Goal: Find specific fact: Find contact information

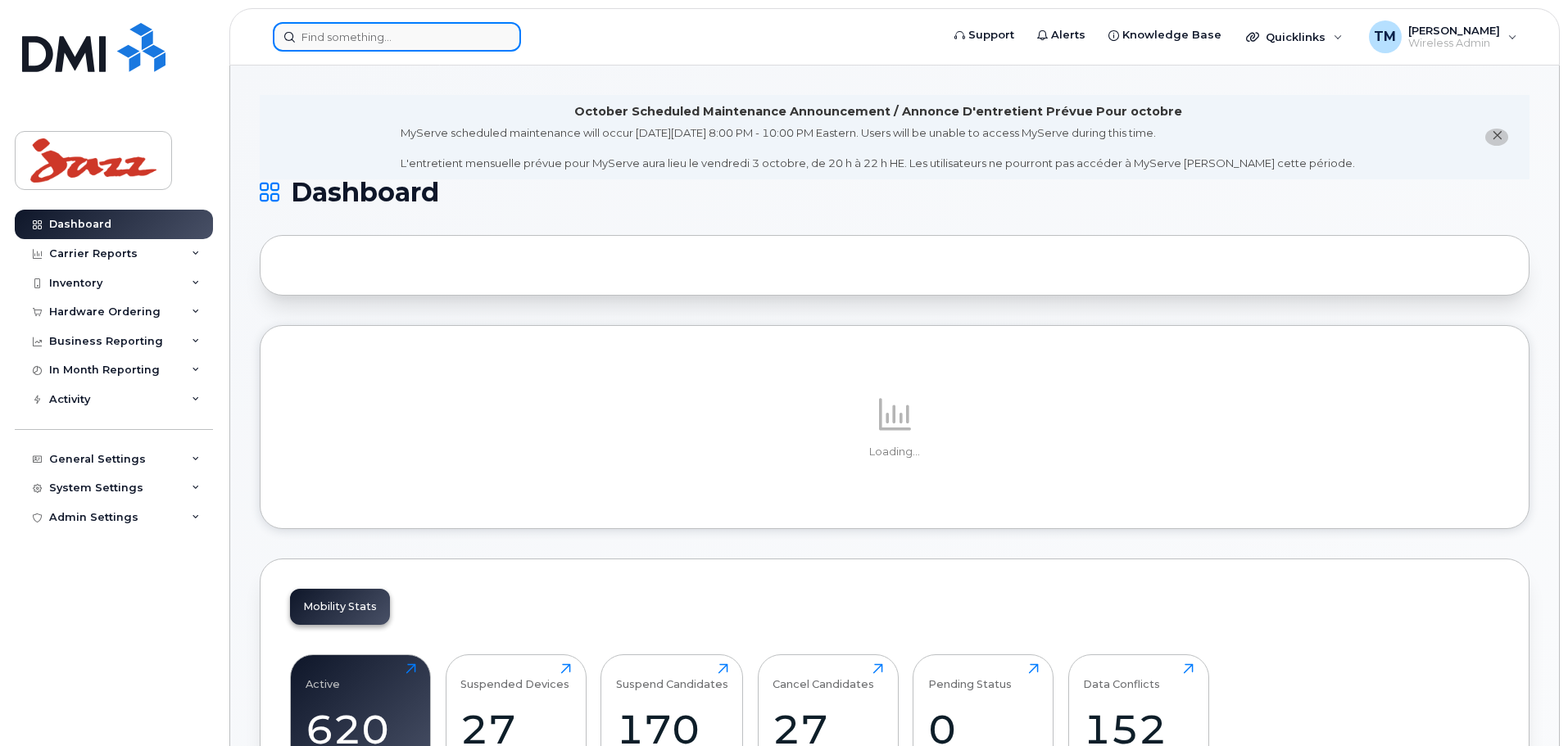
click at [400, 42] on input at bounding box center [396, 36] width 248 height 29
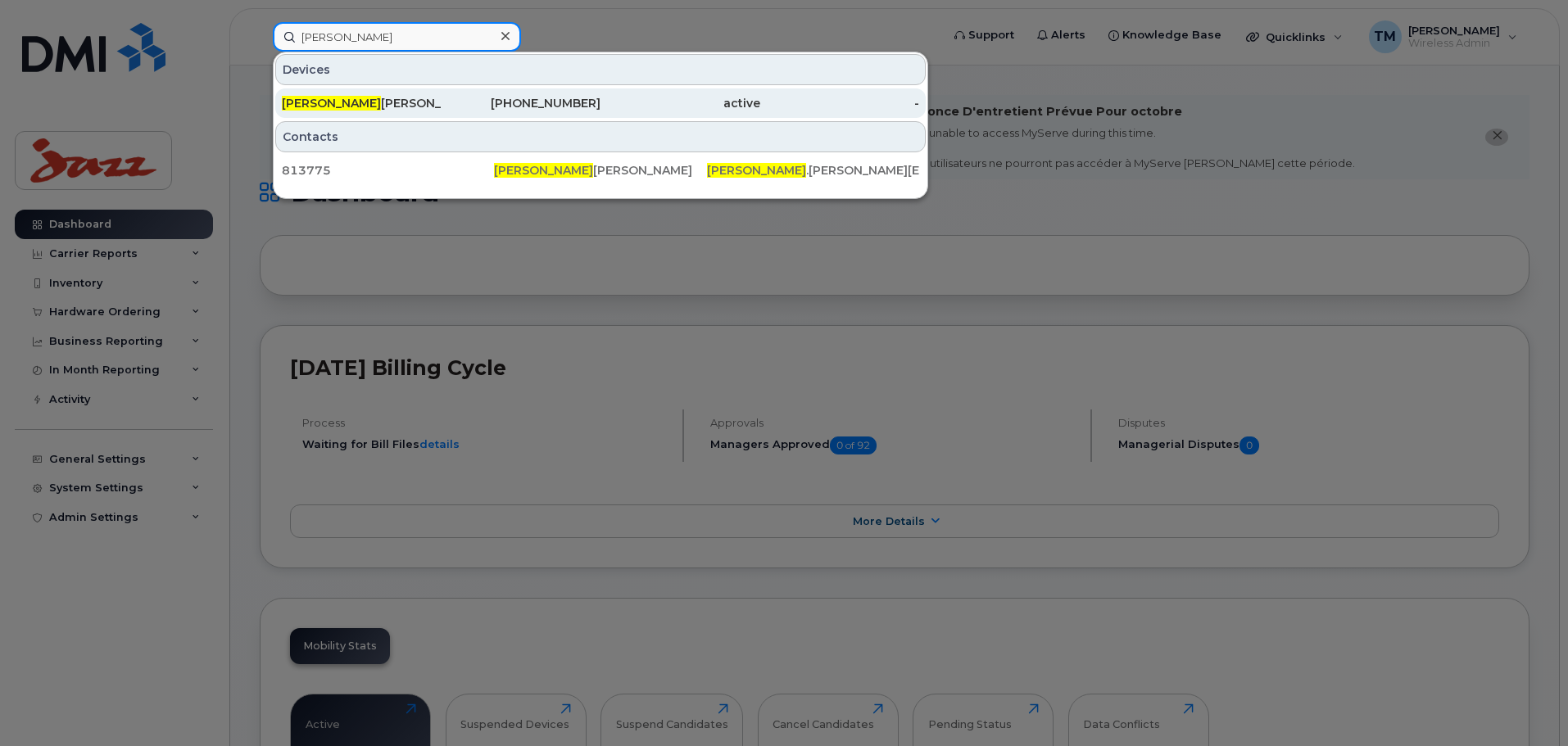
type input "[PERSON_NAME]"
click at [511, 103] on div "[PHONE_NUMBER]" at bounding box center [522, 103] width 160 height 16
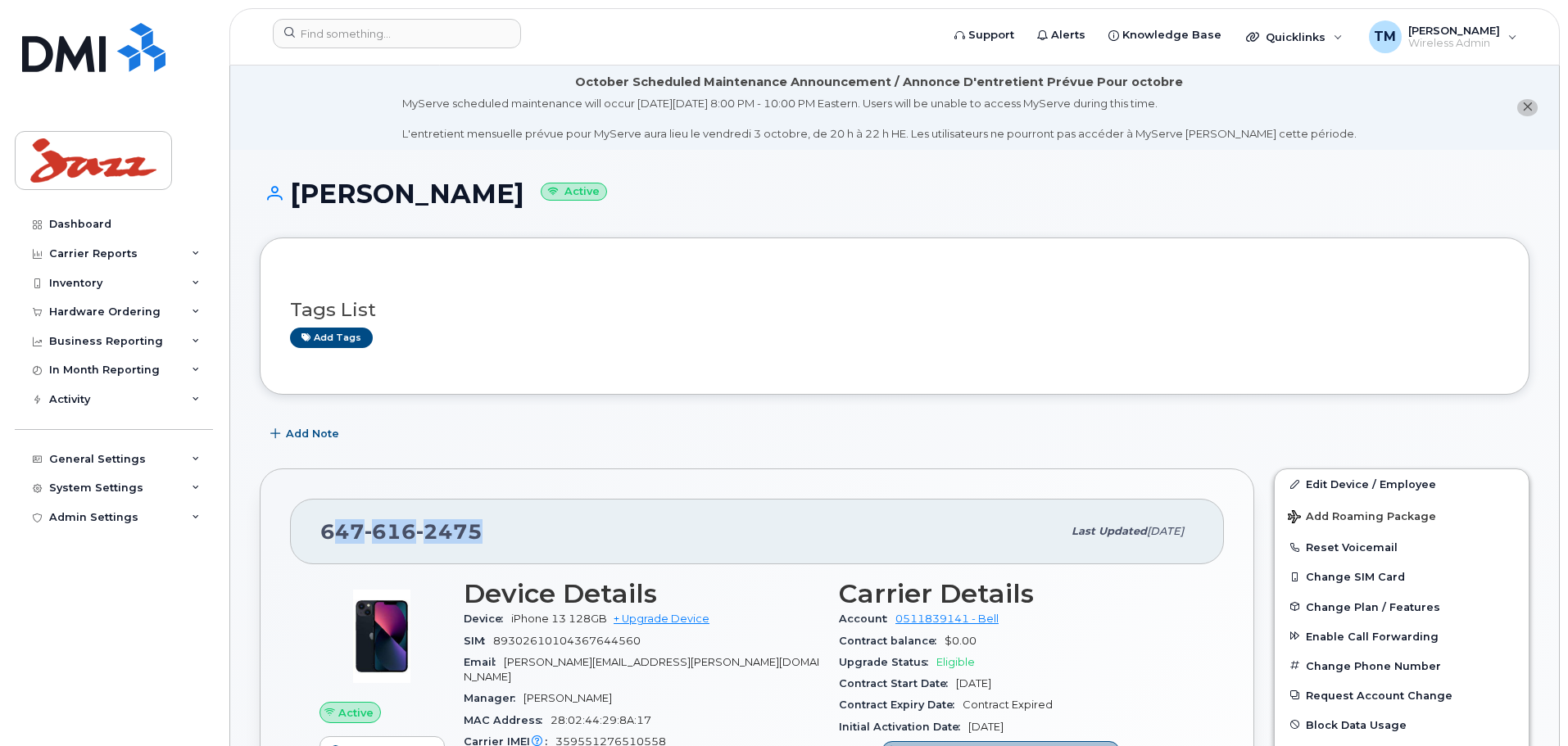
drag, startPoint x: 506, startPoint y: 532, endPoint x: 327, endPoint y: 536, distance: 179.0
click at [327, 536] on div "647 616 2475" at bounding box center [691, 532] width 741 height 34
click at [543, 535] on div "647 616 2475" at bounding box center [691, 532] width 741 height 34
drag, startPoint x: 499, startPoint y: 532, endPoint x: 278, endPoint y: 534, distance: 221.0
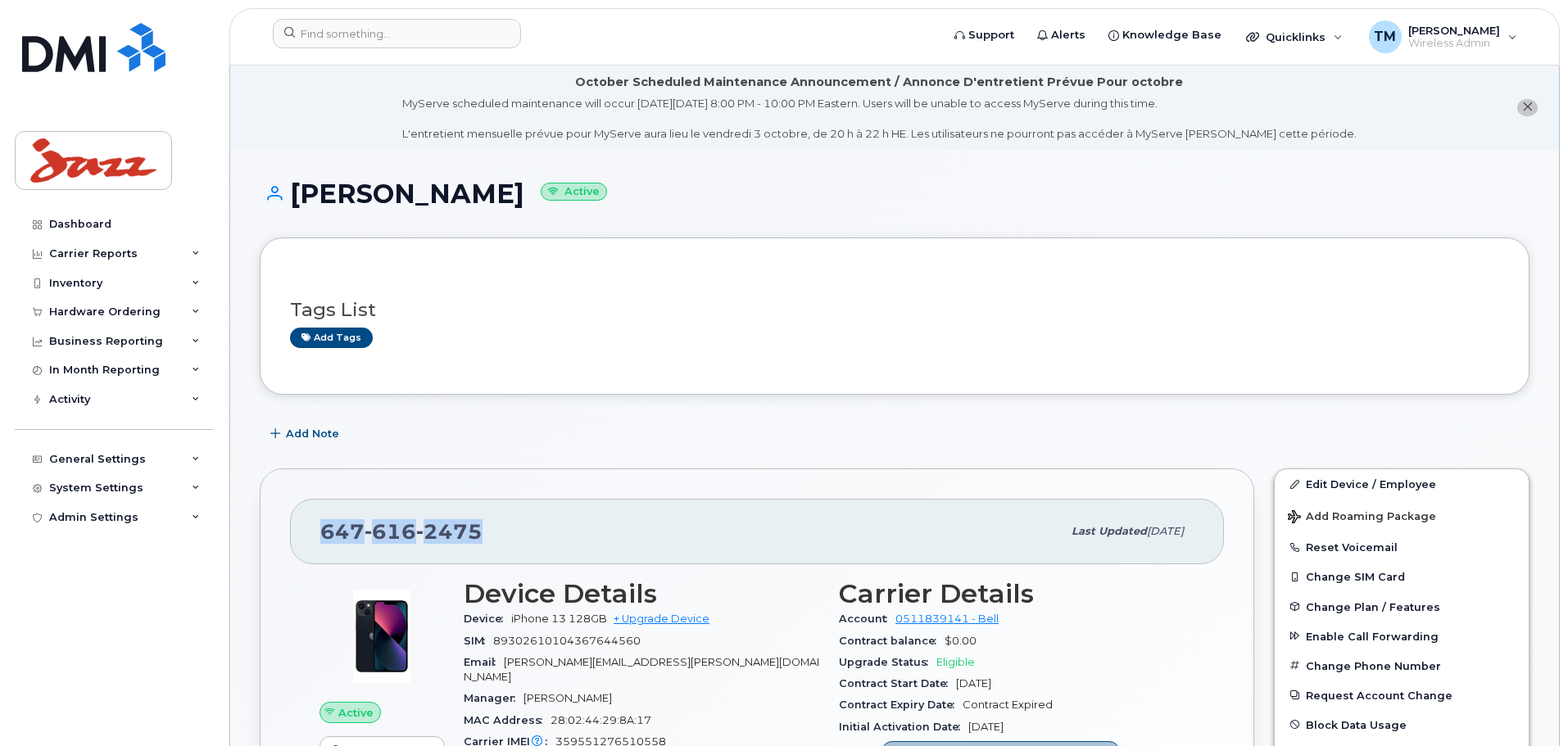
copy span "647 616 2475"
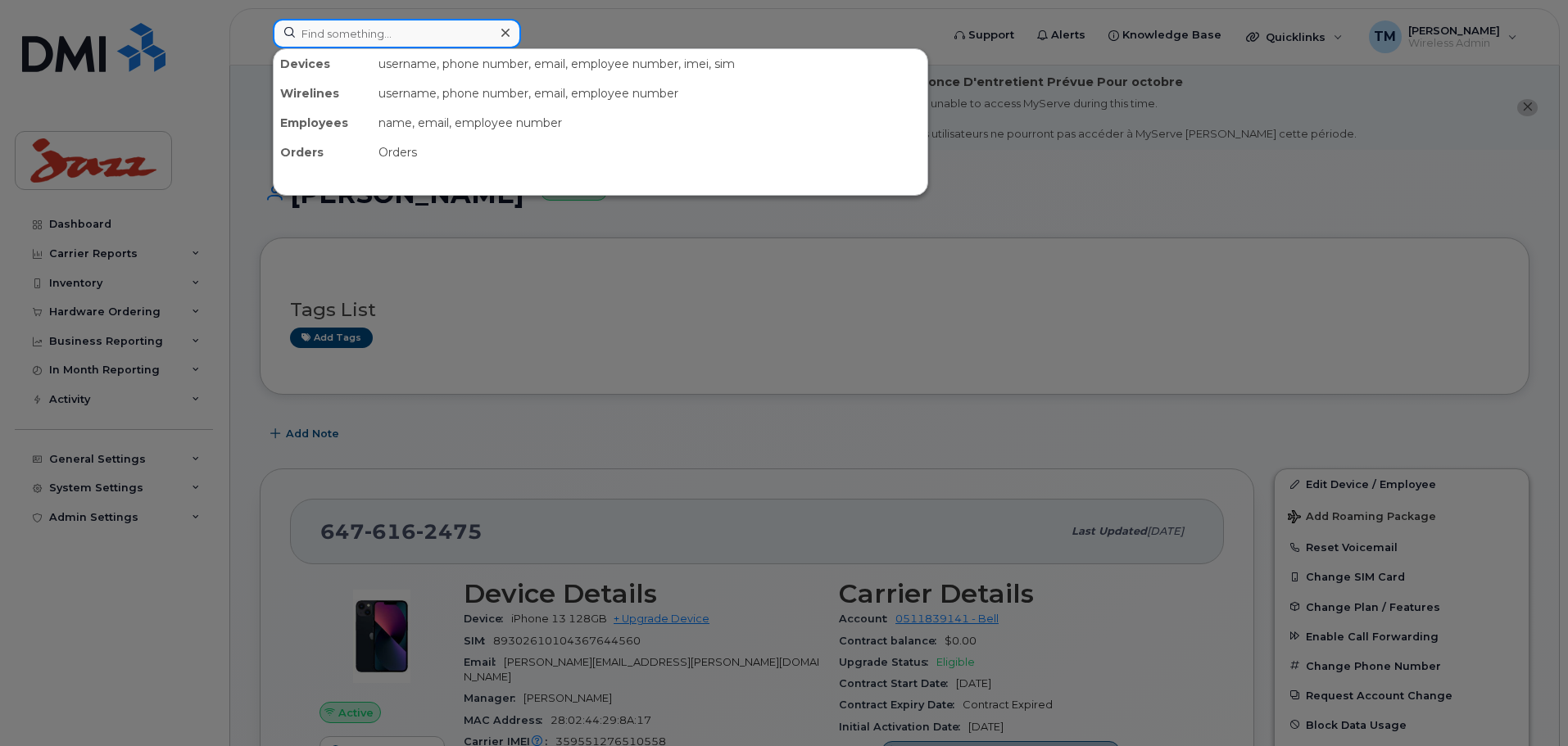
click at [389, 47] on input at bounding box center [396, 33] width 248 height 29
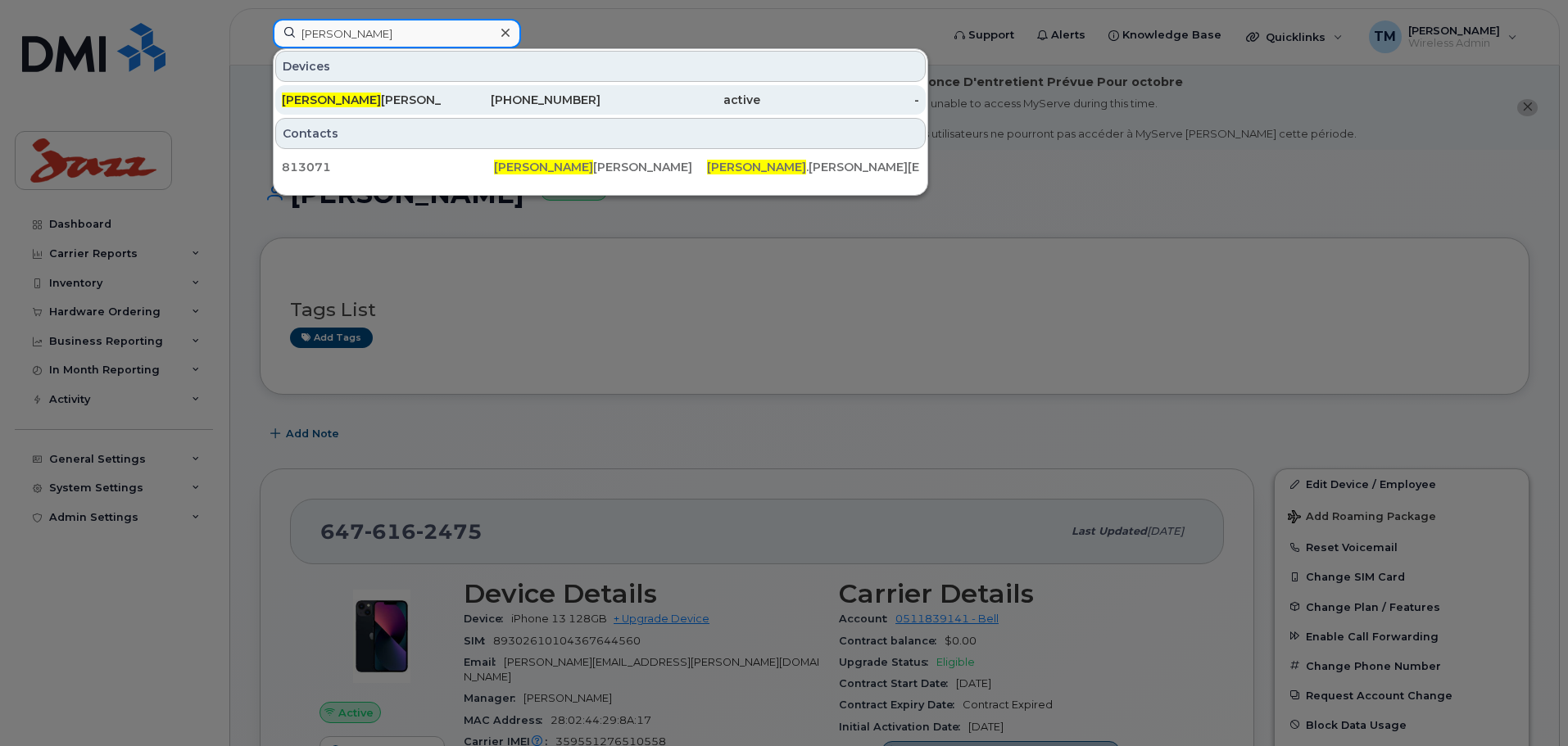
type input "Chintan"
click at [436, 98] on div "Chintan Thakker" at bounding box center [362, 99] width 160 height 16
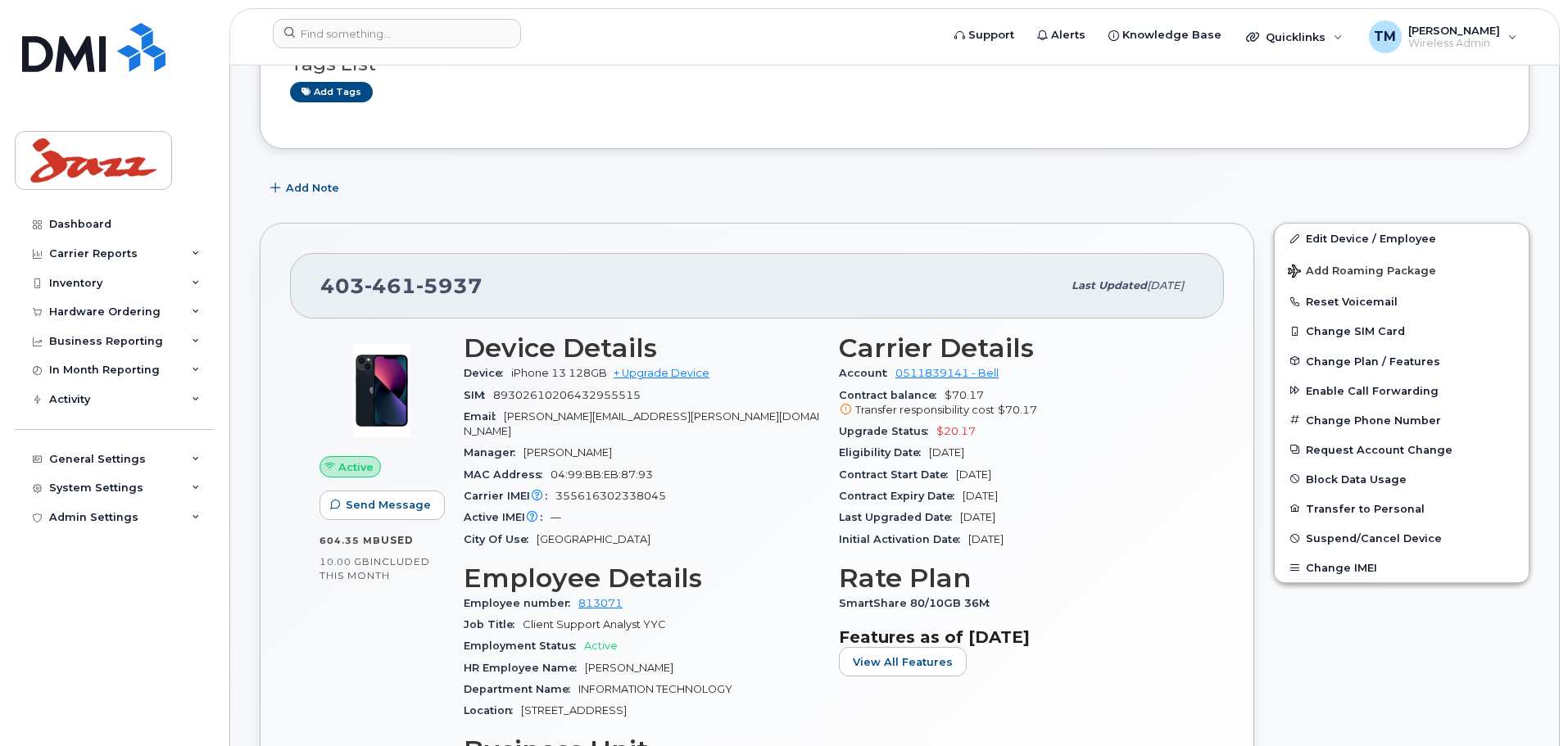
scroll to position [327, 0]
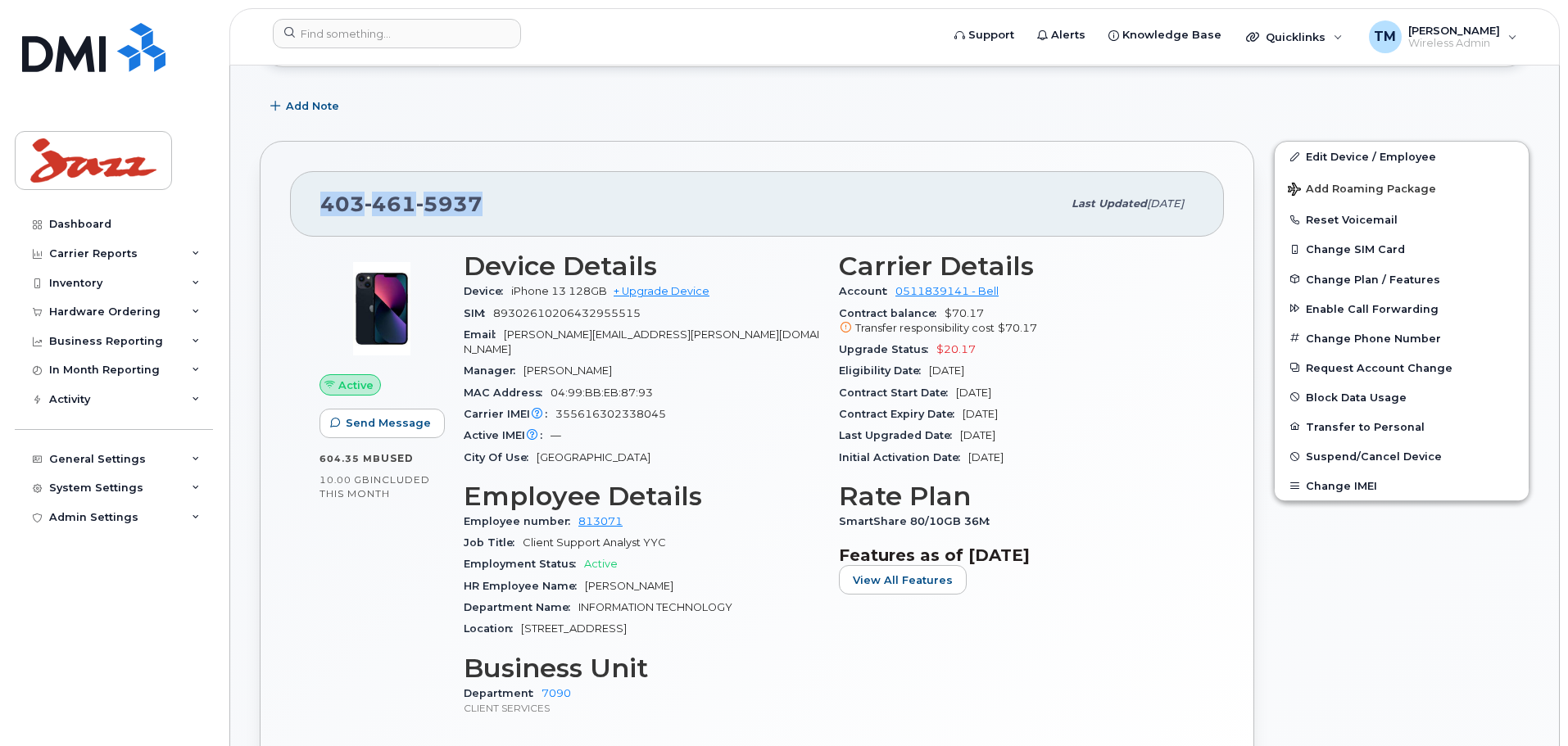
drag, startPoint x: 458, startPoint y: 200, endPoint x: 305, endPoint y: 206, distance: 153.1
click at [305, 206] on div "403 461 5937 Last updated Sep 09, 2025" at bounding box center [757, 204] width 934 height 66
